Goal: Task Accomplishment & Management: Use online tool/utility

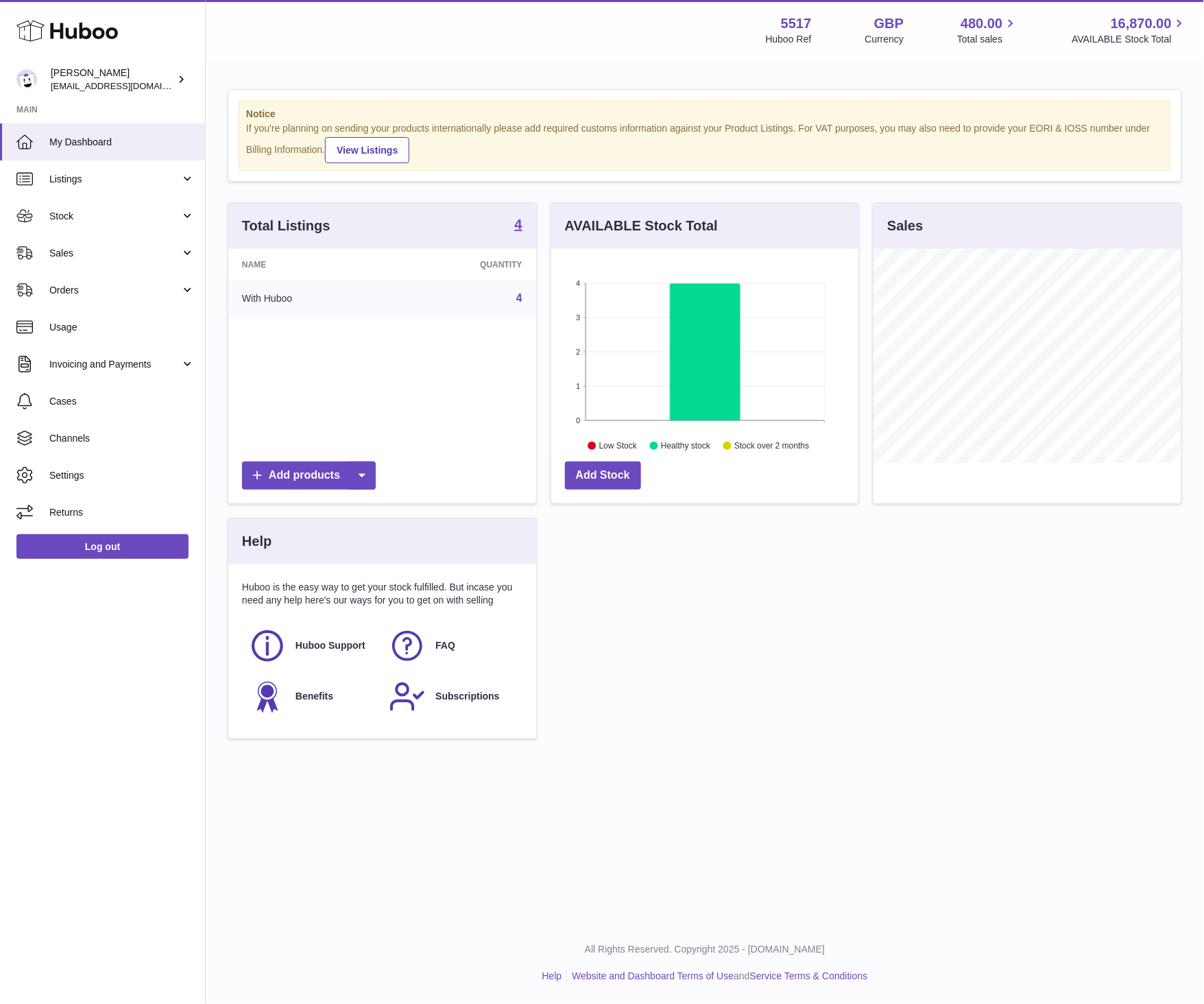
scroll to position [214, 307]
click at [43, 244] on link "Sales" at bounding box center [102, 253] width 205 height 37
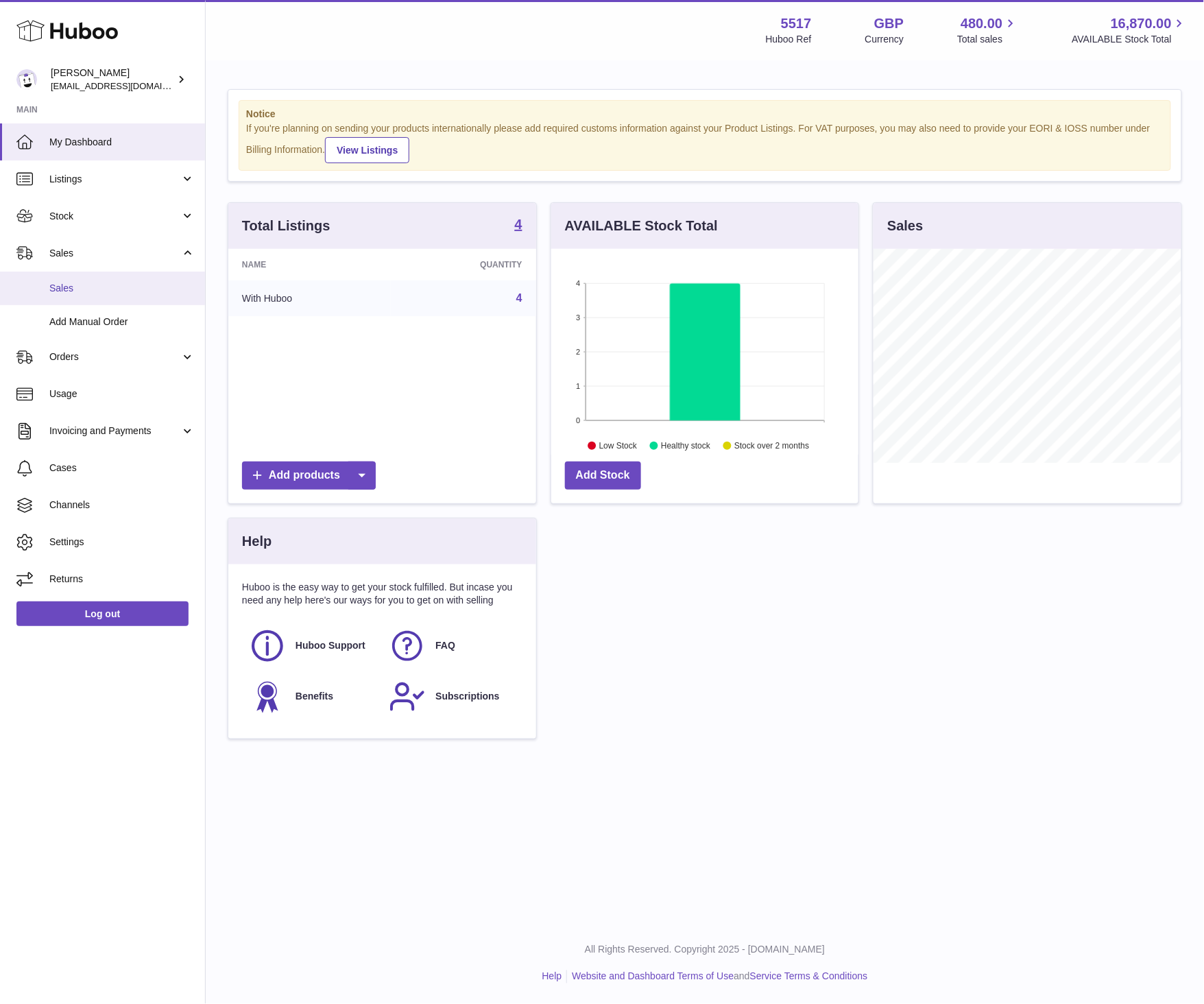
click at [54, 289] on span "Sales" at bounding box center [122, 288] width 145 height 13
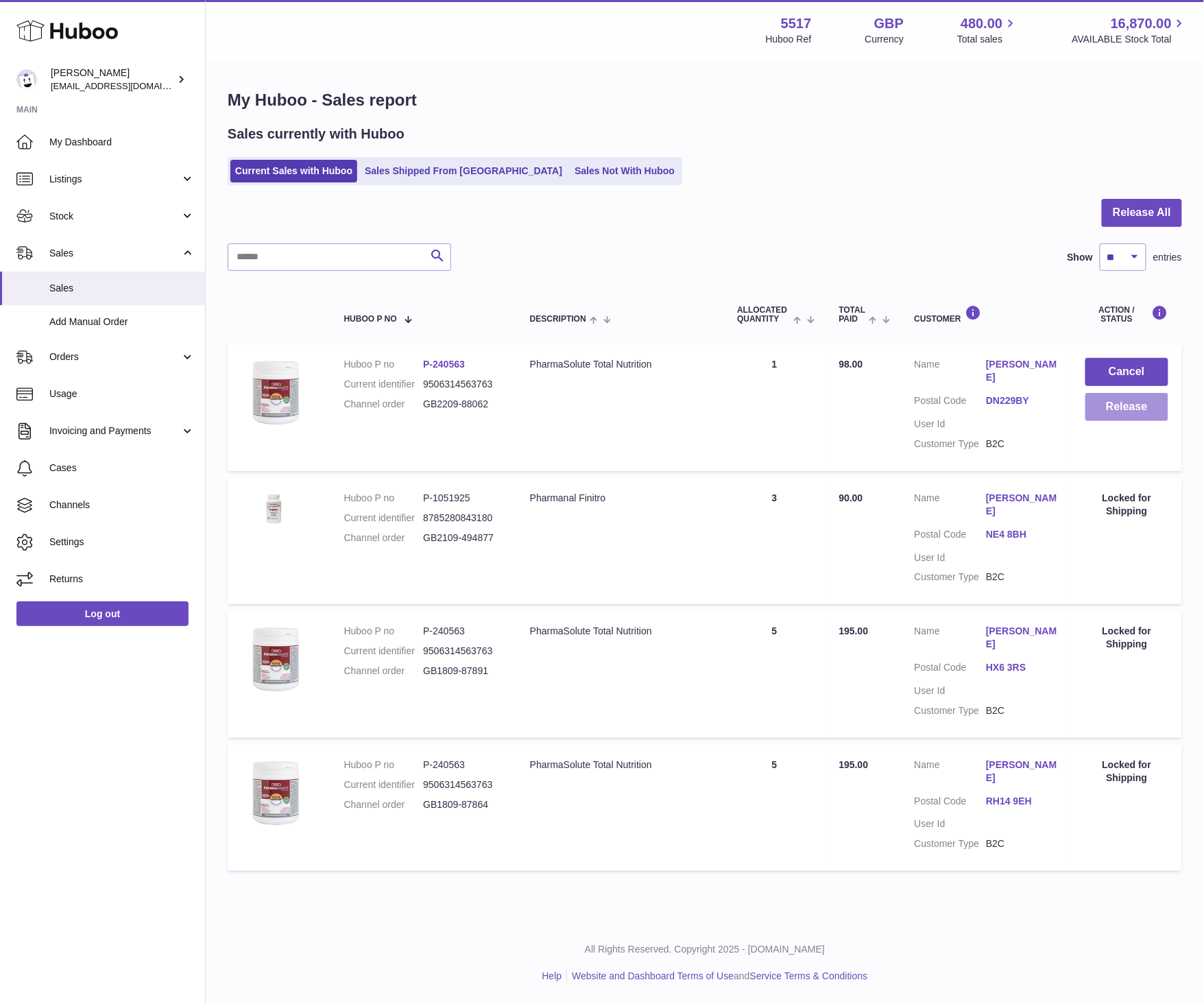
click at [1142, 410] on button "Release" at bounding box center [1127, 407] width 83 height 28
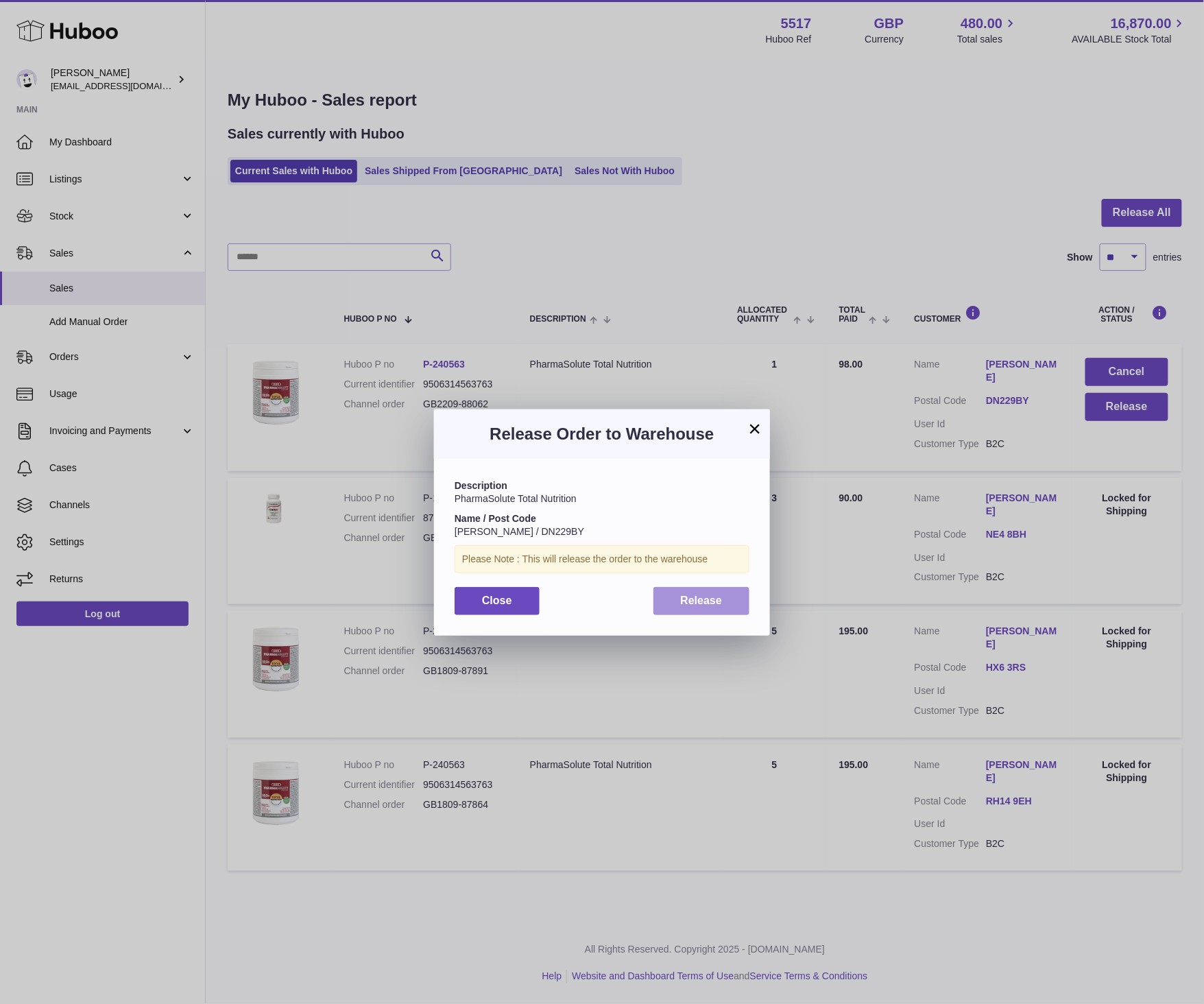
click at [667, 598] on button "Release" at bounding box center [701, 601] width 96 height 28
